Goal: Find contact information

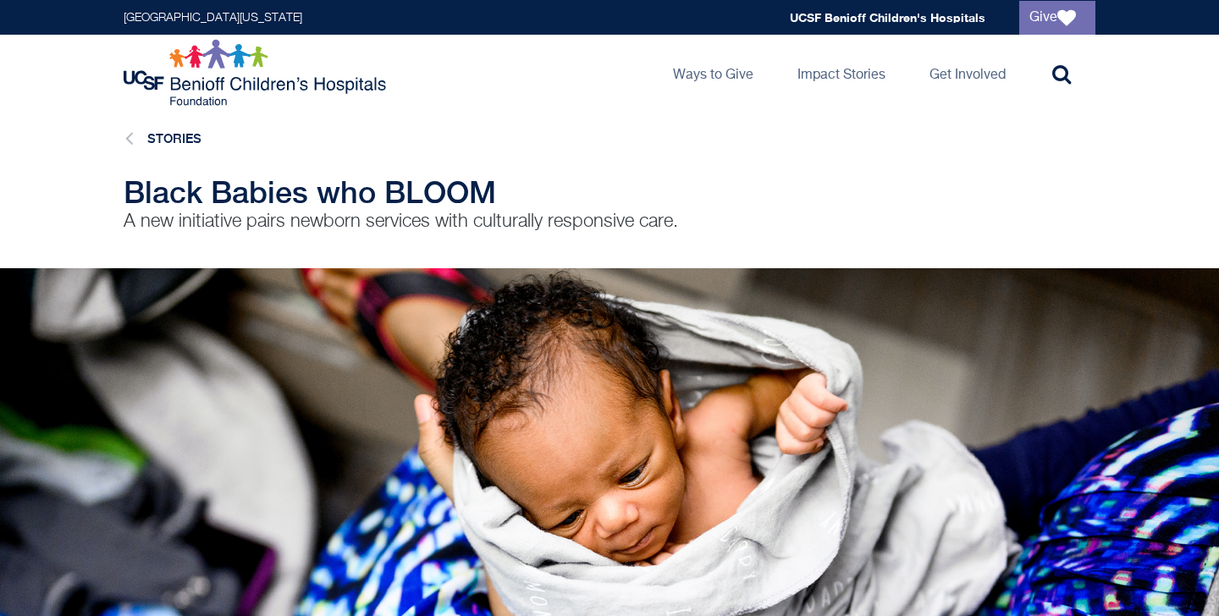
click at [360, 187] on span "Black Babies who BLOOM" at bounding box center [310, 192] width 372 height 36
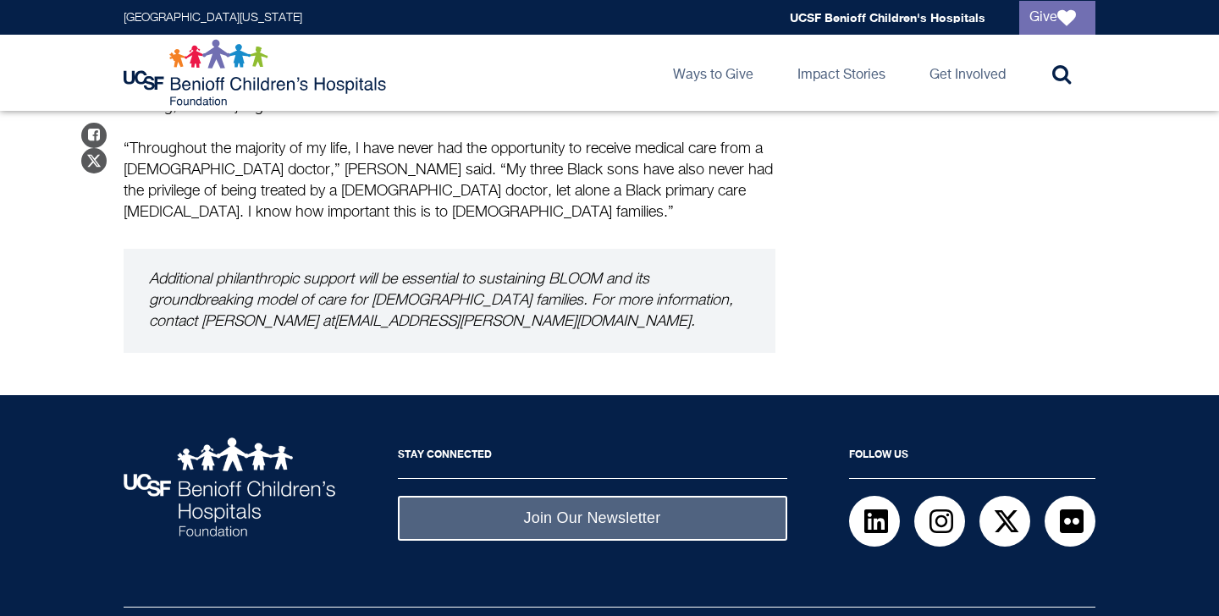
scroll to position [2347, 0]
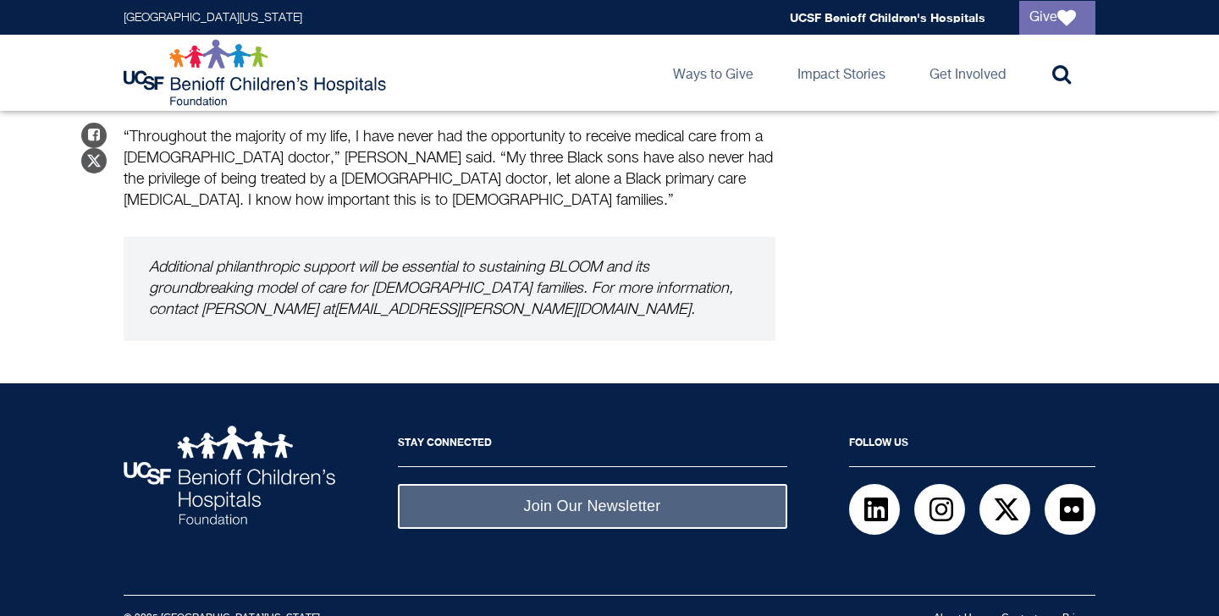
click at [1027, 613] on link "Contact" at bounding box center [1019, 618] width 36 height 10
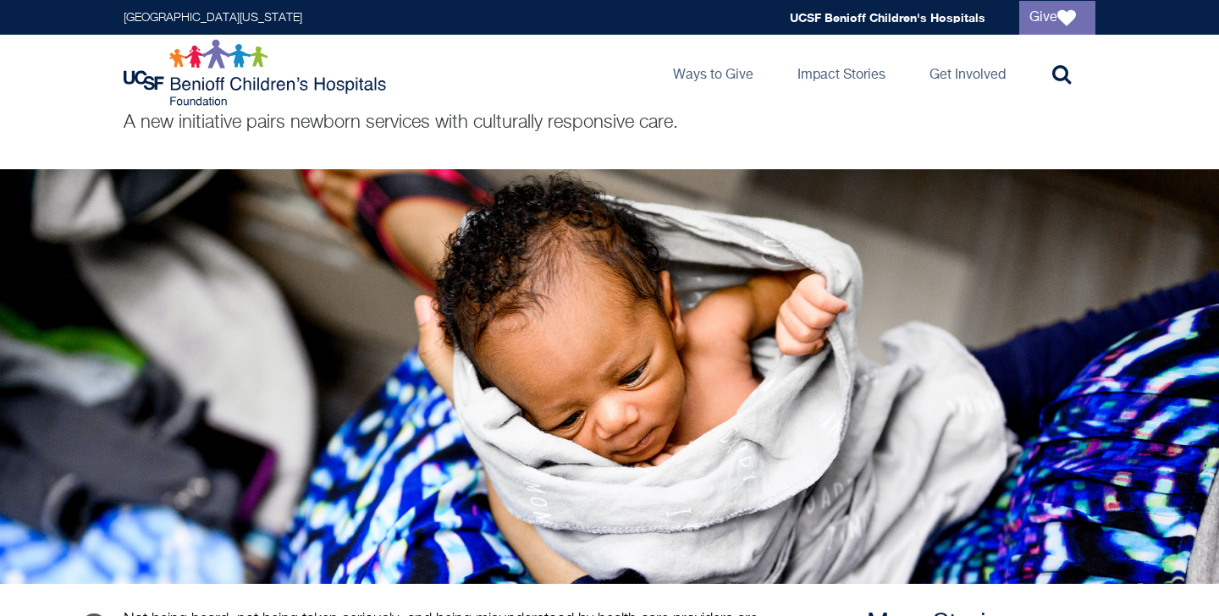
scroll to position [0, 0]
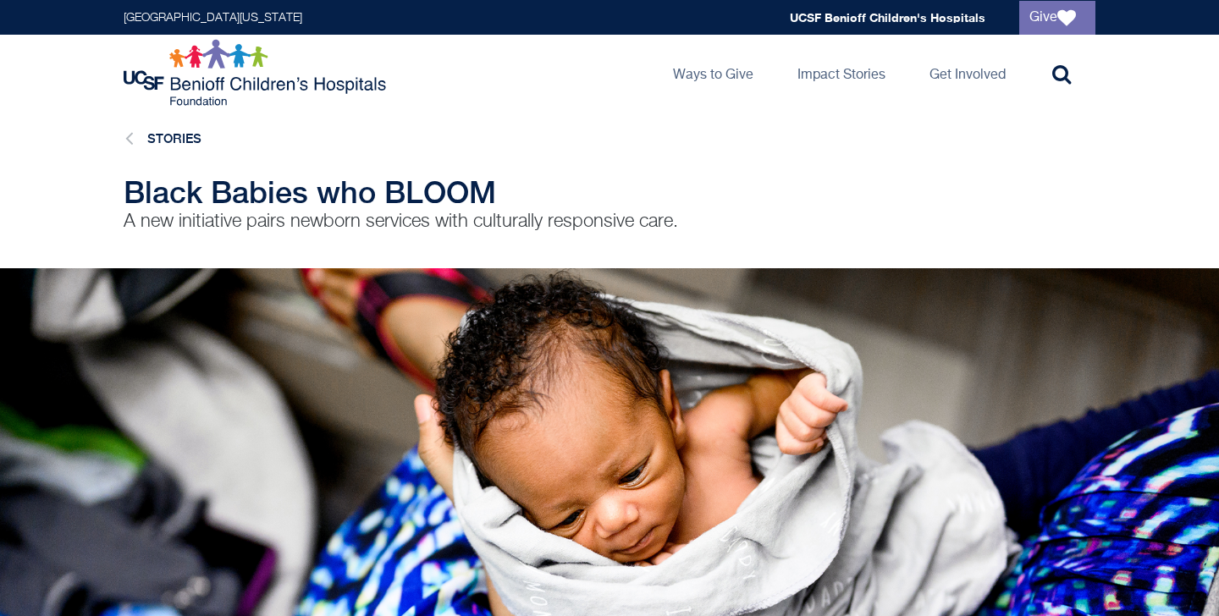
click at [177, 188] on span "Black Babies who BLOOM" at bounding box center [310, 192] width 372 height 36
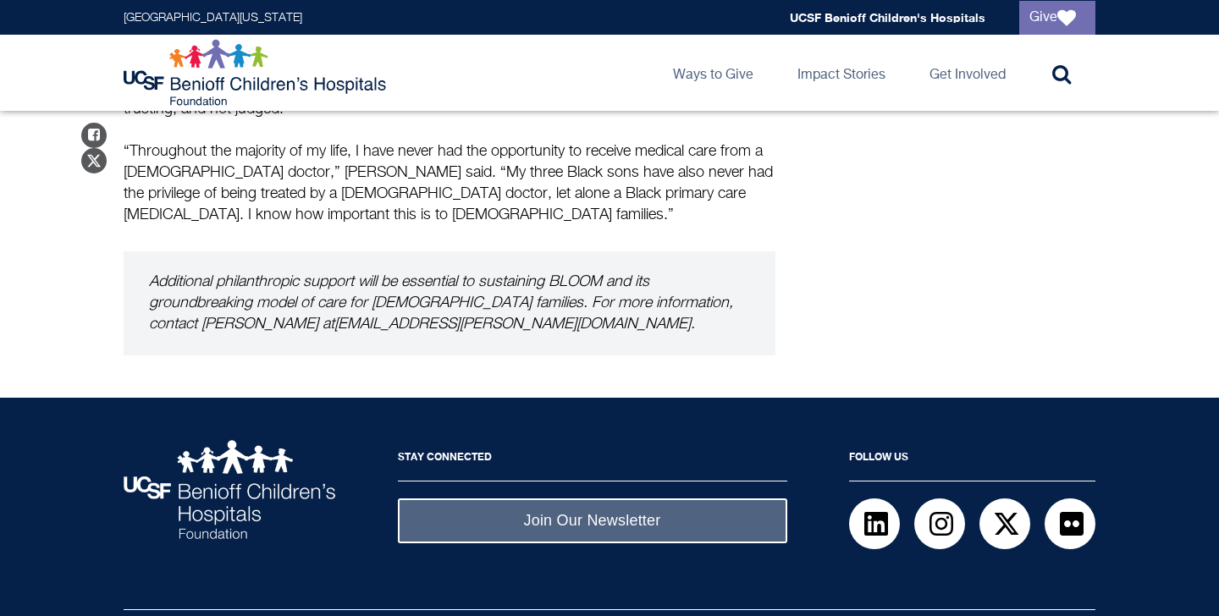
scroll to position [2330, 0]
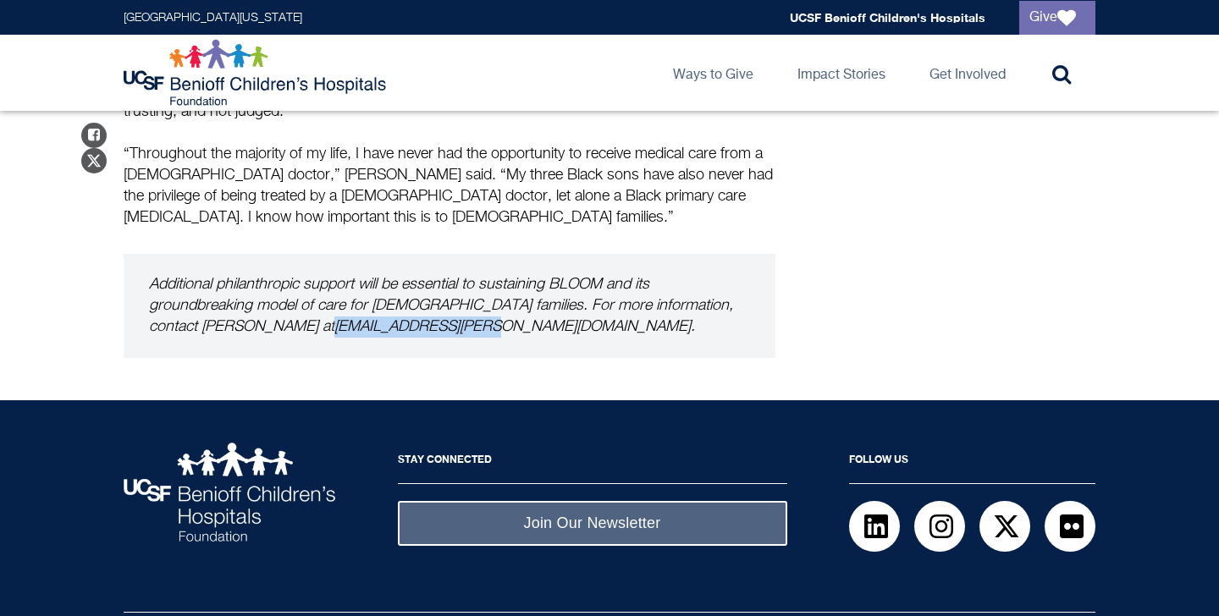
drag, startPoint x: 200, startPoint y: 302, endPoint x: 349, endPoint y: 309, distance: 149.1
click at [349, 309] on em "Additional philanthropic support will be essential to sustaining BLOOM and its …" at bounding box center [441, 306] width 584 height 58
copy em "Myhana.Kerr@ucsf.edu"
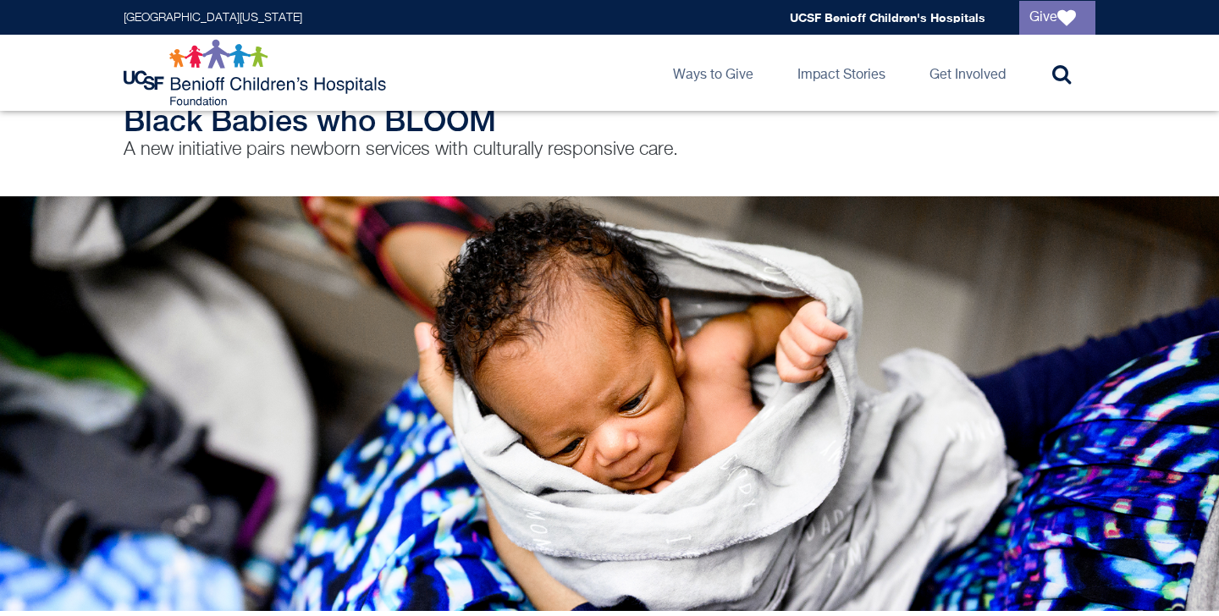
scroll to position [0, 0]
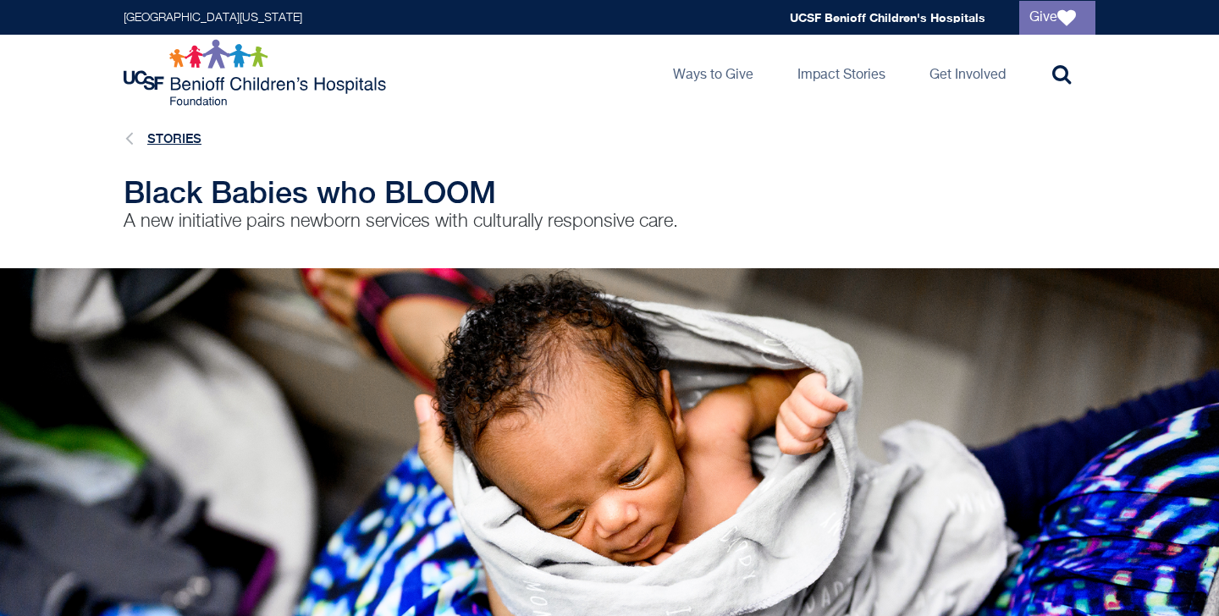
click at [166, 141] on link "Stories" at bounding box center [174, 138] width 54 height 14
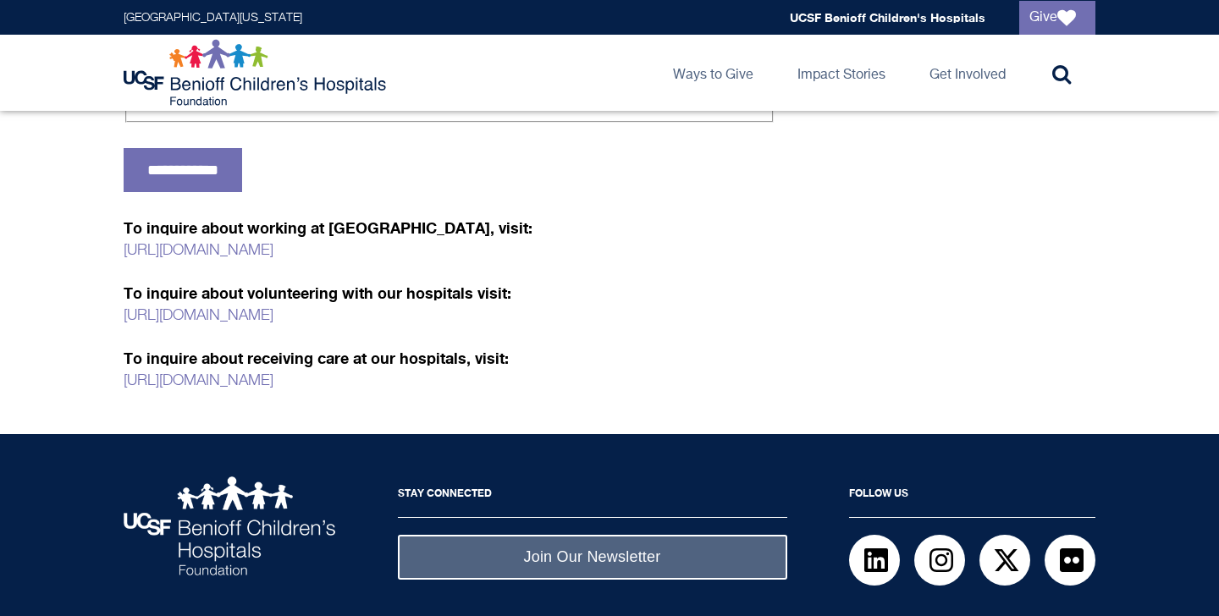
scroll to position [836, 0]
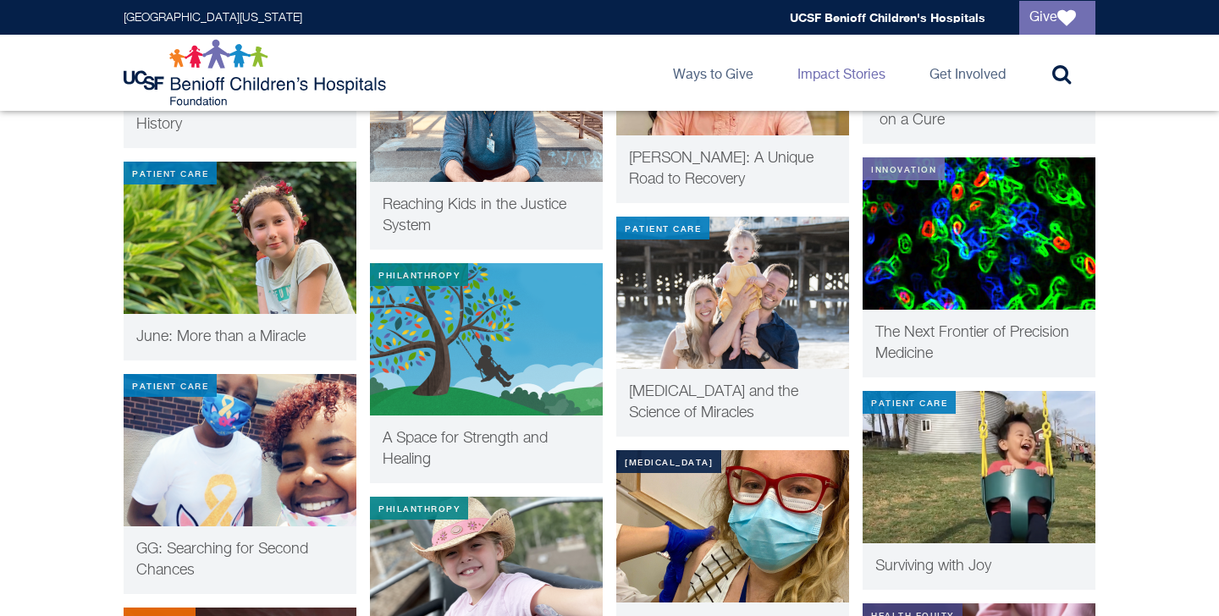
scroll to position [4266, 0]
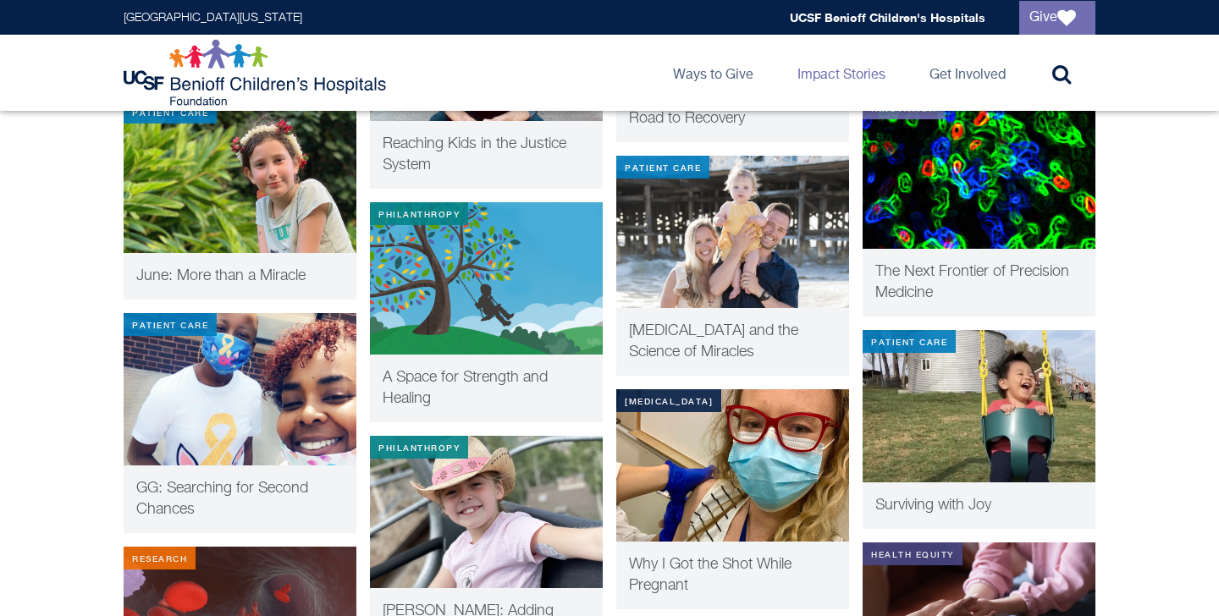
click at [214, 80] on img at bounding box center [257, 73] width 267 height 68
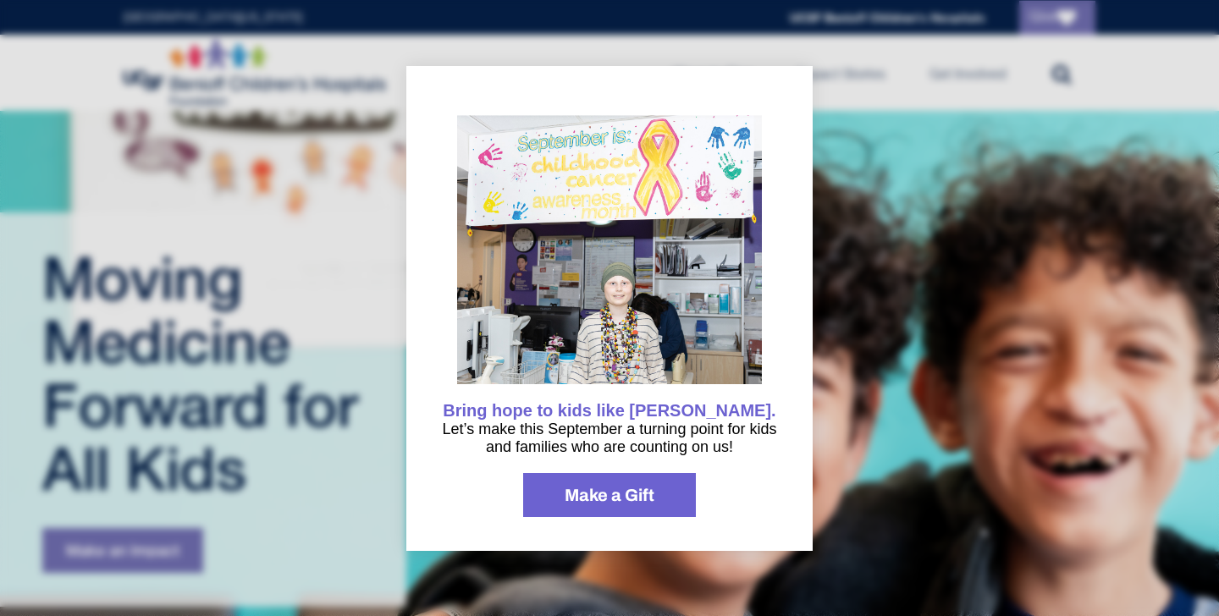
click at [690, 212] on img "information" at bounding box center [609, 255] width 305 height 281
click at [848, 201] on div at bounding box center [609, 308] width 1219 height 616
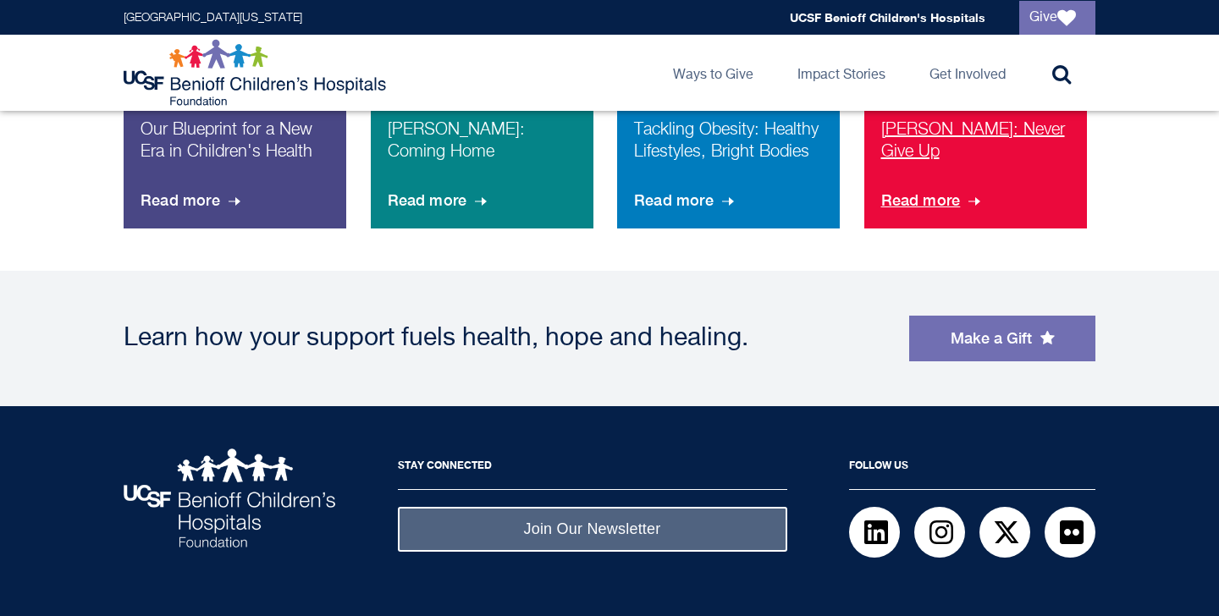
scroll to position [1455, 0]
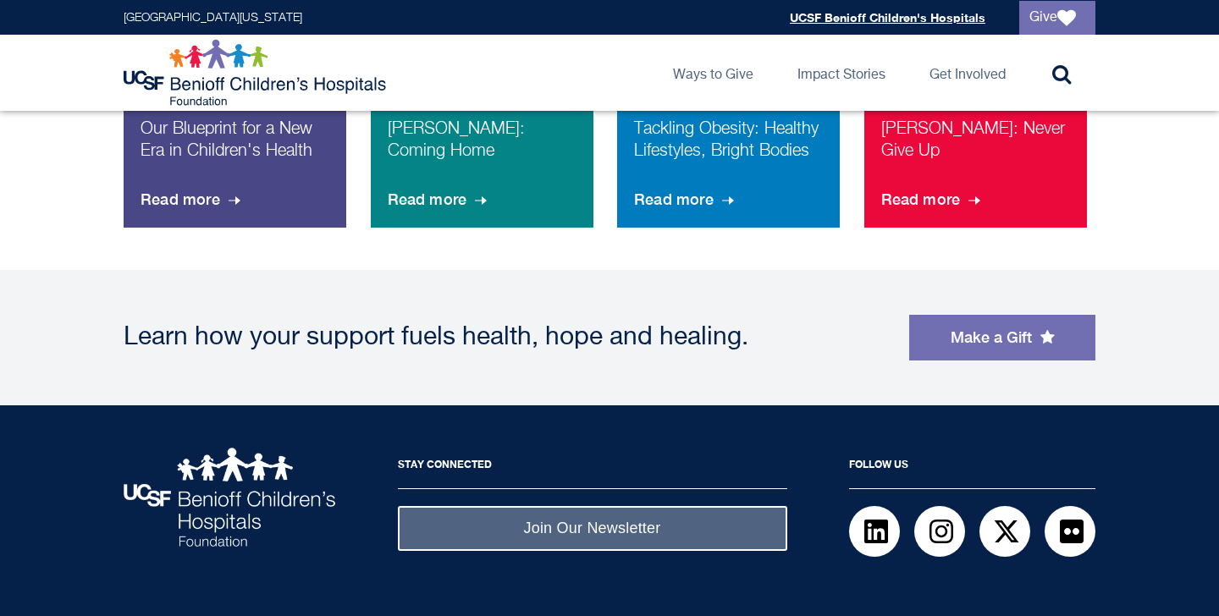
click at [928, 17] on link "UCSF Benioff Children's Hospitals" at bounding box center [886, 17] width 195 height 14
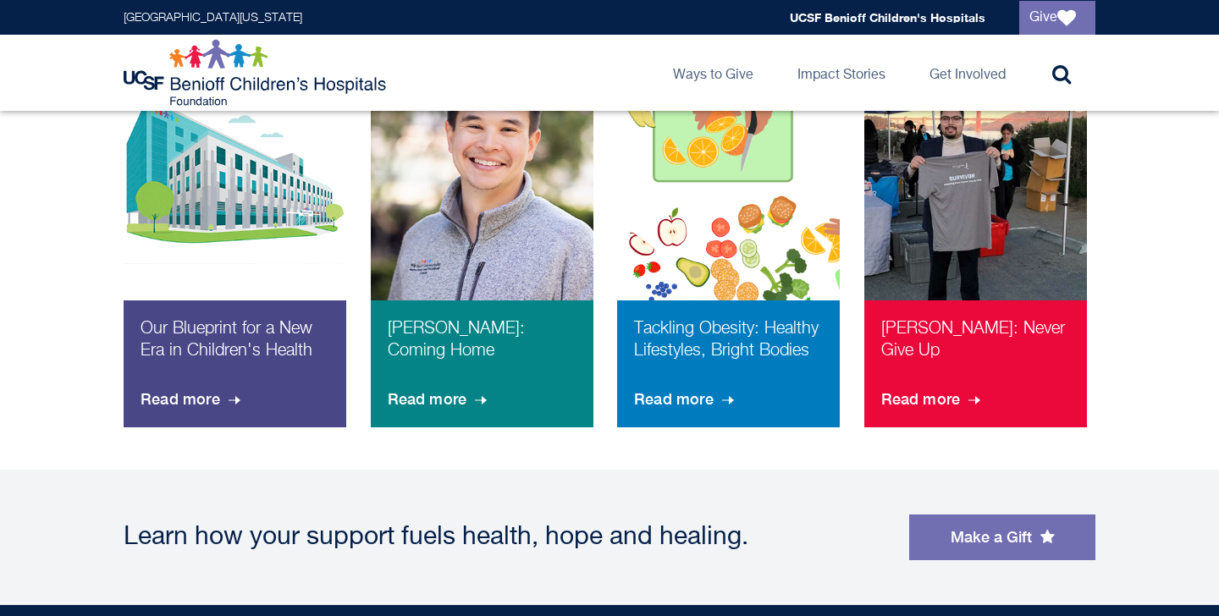
scroll to position [1179, 0]
